Goal: Task Accomplishment & Management: Manage account settings

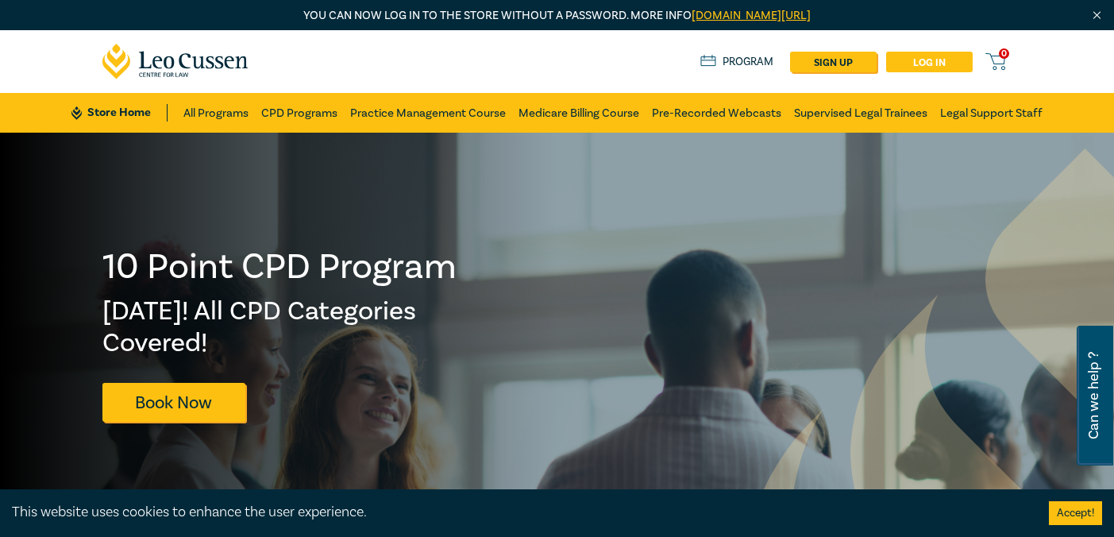
click at [922, 60] on link "Log in" at bounding box center [929, 62] width 87 height 21
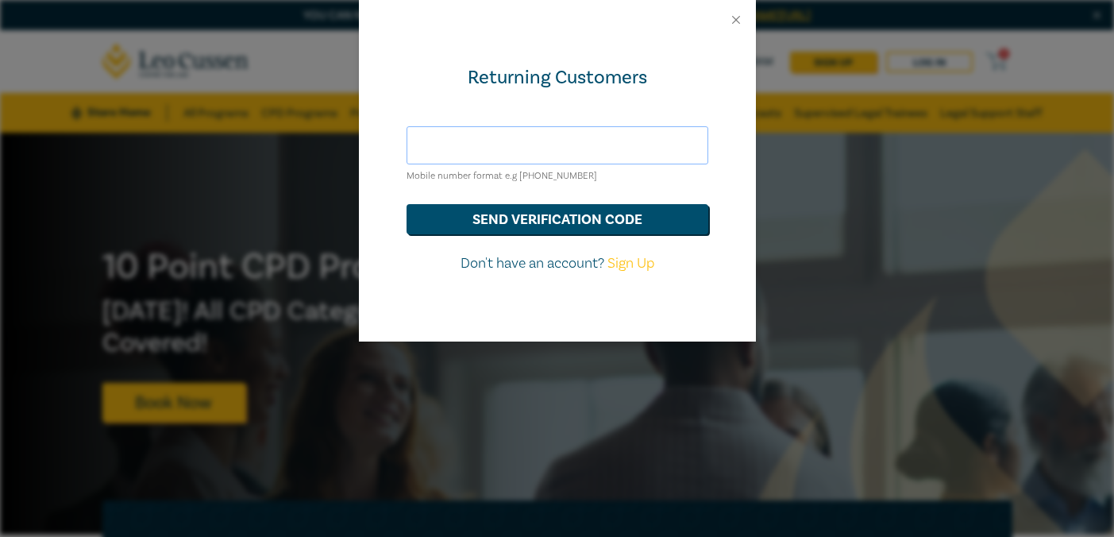
click at [590, 147] on input "text" at bounding box center [558, 145] width 302 height 38
type input "soniacampanaro91@gmail.com"
click at [407, 204] on button "send verification code" at bounding box center [558, 219] width 302 height 30
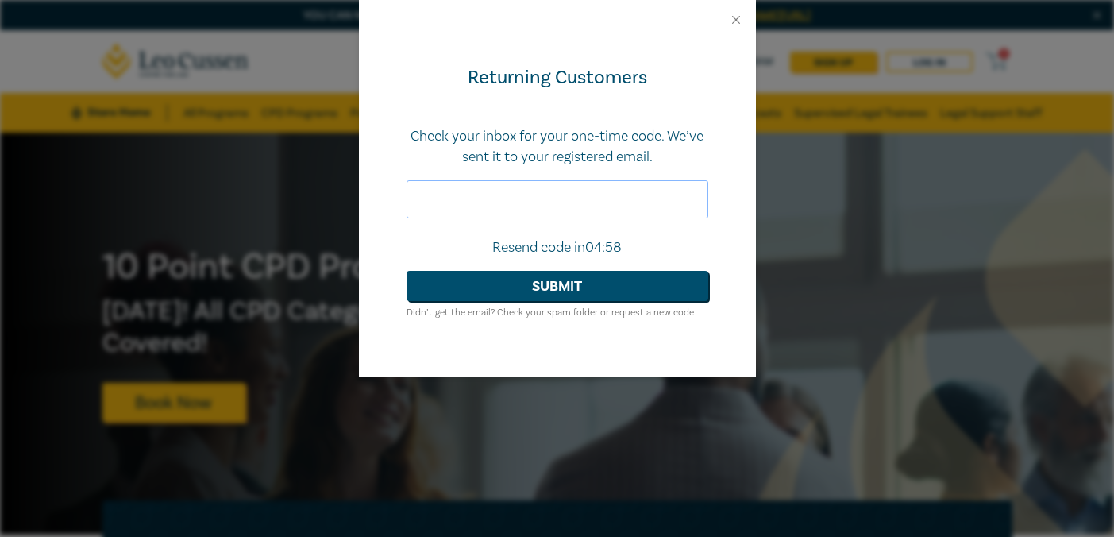
click at [504, 211] on input "text" at bounding box center [558, 199] width 302 height 38
paste input "803240"
type input "803240"
click at [533, 280] on button "Submit" at bounding box center [558, 286] width 302 height 30
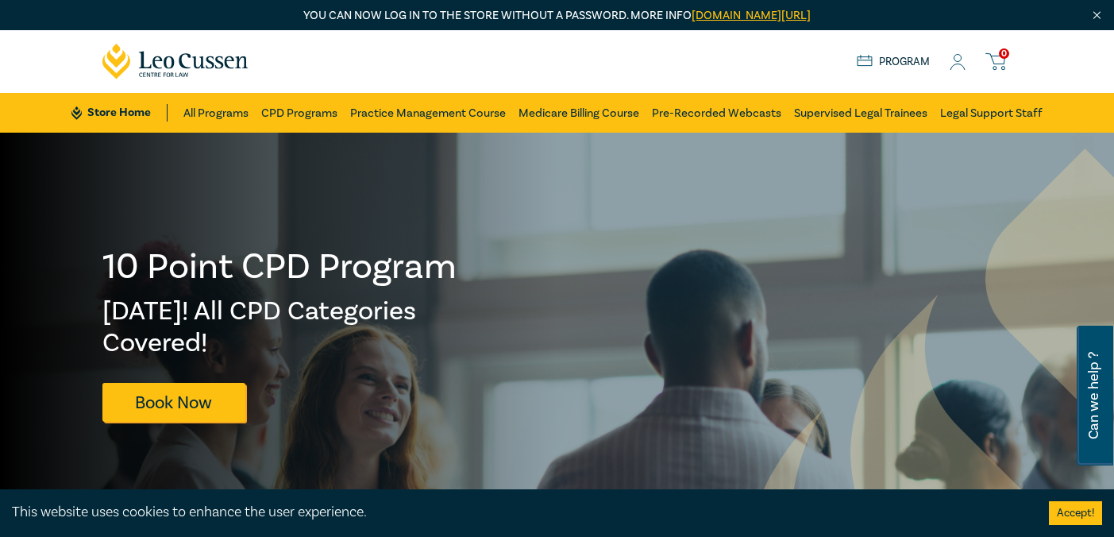
click at [966, 67] on div "Store Home About us Program 0" at bounding box center [935, 62] width 156 height 20
click at [956, 64] on icon at bounding box center [958, 62] width 16 height 17
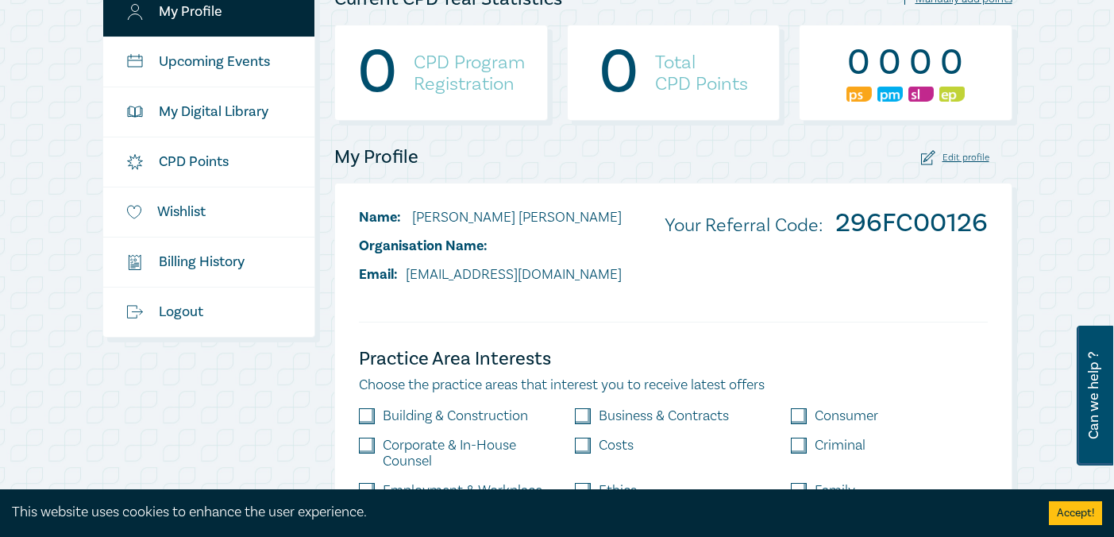
scroll to position [300, 0]
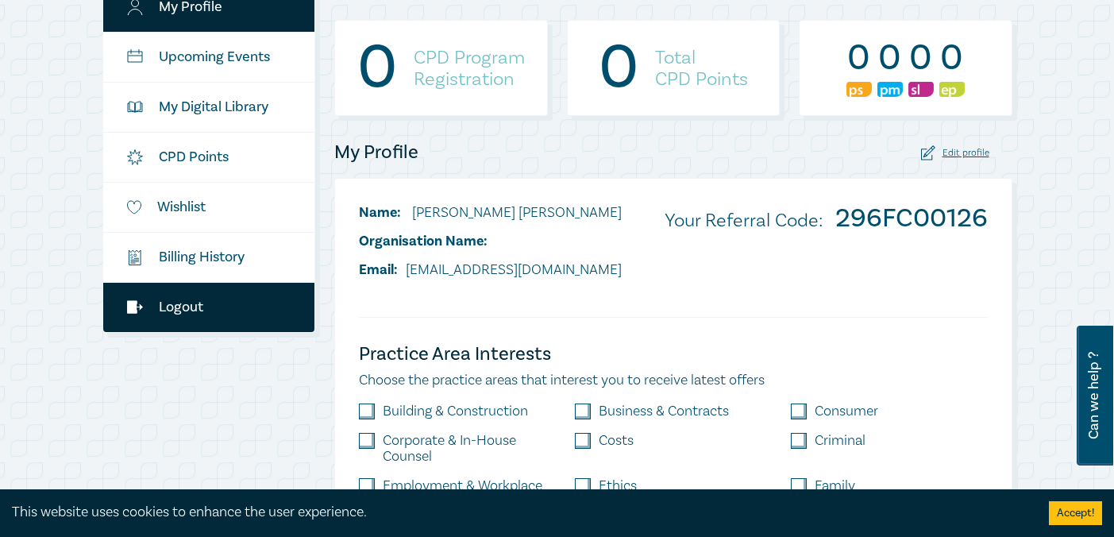
click at [191, 307] on link "Logout" at bounding box center [209, 307] width 212 height 49
